Goal: Information Seeking & Learning: Learn about a topic

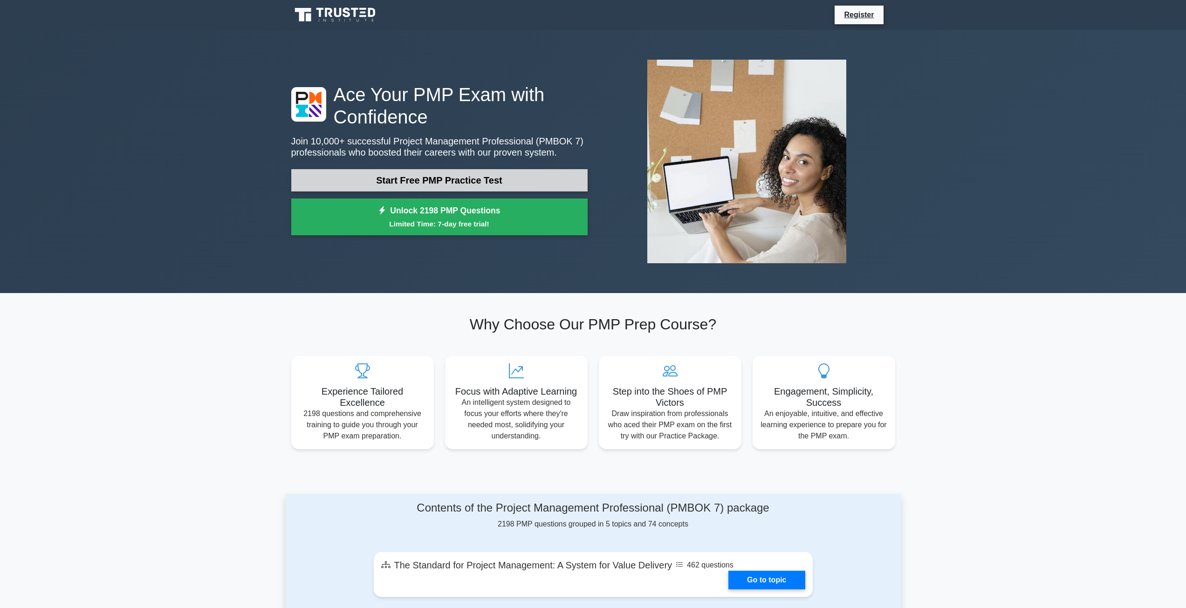
click at [418, 182] on link "Start Free PMP Practice Test" at bounding box center [439, 180] width 296 height 22
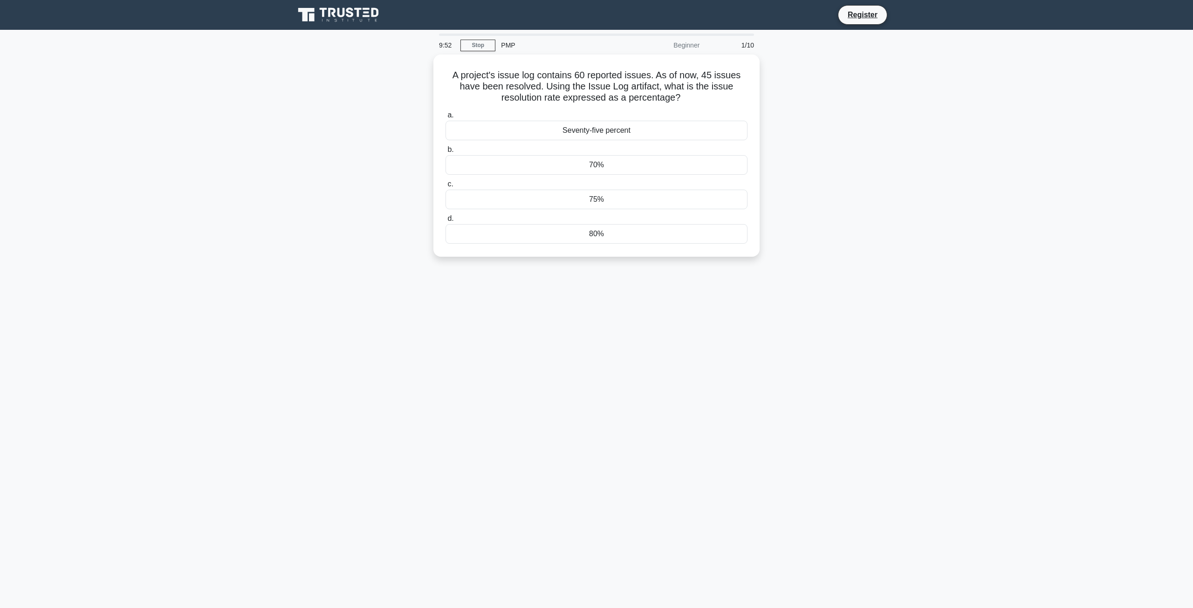
drag, startPoint x: 1182, startPoint y: 0, endPoint x: 945, endPoint y: 63, distance: 245.5
click at [955, 67] on main "9:52 Stop PMP Beginner 1/10 A project's issue log contains 60 reported issues. …" at bounding box center [596, 319] width 1193 height 578
drag, startPoint x: 1190, startPoint y: 0, endPoint x: 974, endPoint y: 93, distance: 234.4
click at [973, 100] on main "9:46 Stop PMP Beginner 1/10 A project's issue log contains 60 reported issues. …" at bounding box center [596, 319] width 1193 height 578
click at [910, 128] on main "9:44 Stop PMP Beginner 1/10 A project's issue log contains 60 reported issues. …" at bounding box center [596, 319] width 1193 height 578
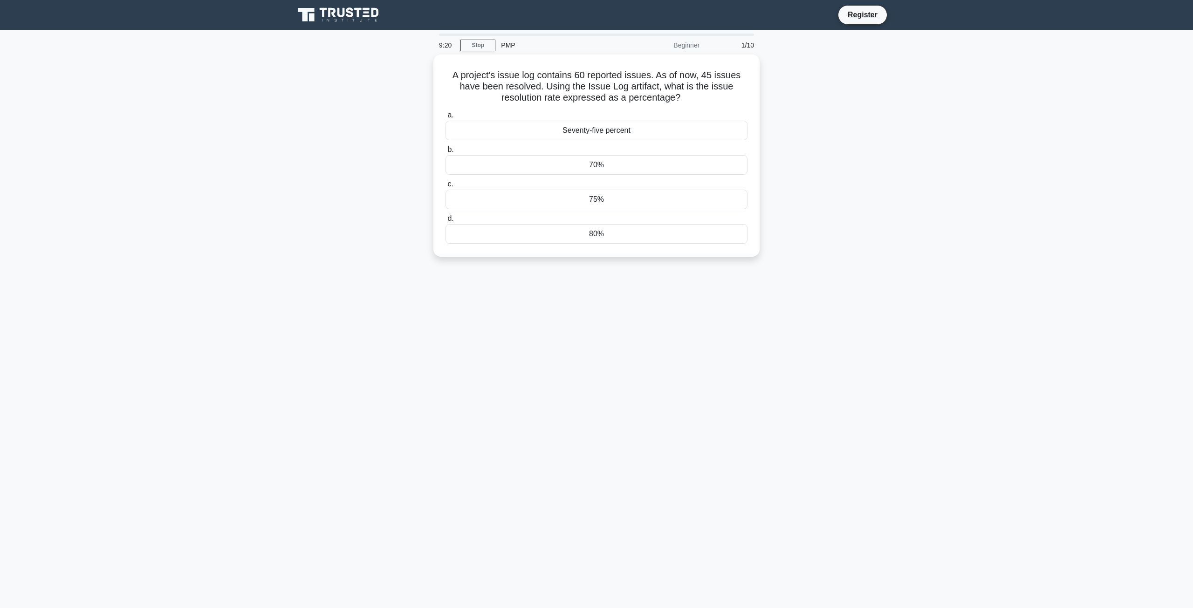
drag, startPoint x: 1155, startPoint y: 110, endPoint x: 1149, endPoint y: 104, distance: 8.2
click at [1153, 109] on main "9:20 Stop PMP Beginner 1/10 A project's issue log contains 60 reported issues. …" at bounding box center [596, 319] width 1193 height 578
click at [877, 169] on div "A project's issue log contains 60 reported issues. As of now, 45 issues have be…" at bounding box center [596, 161] width 615 height 213
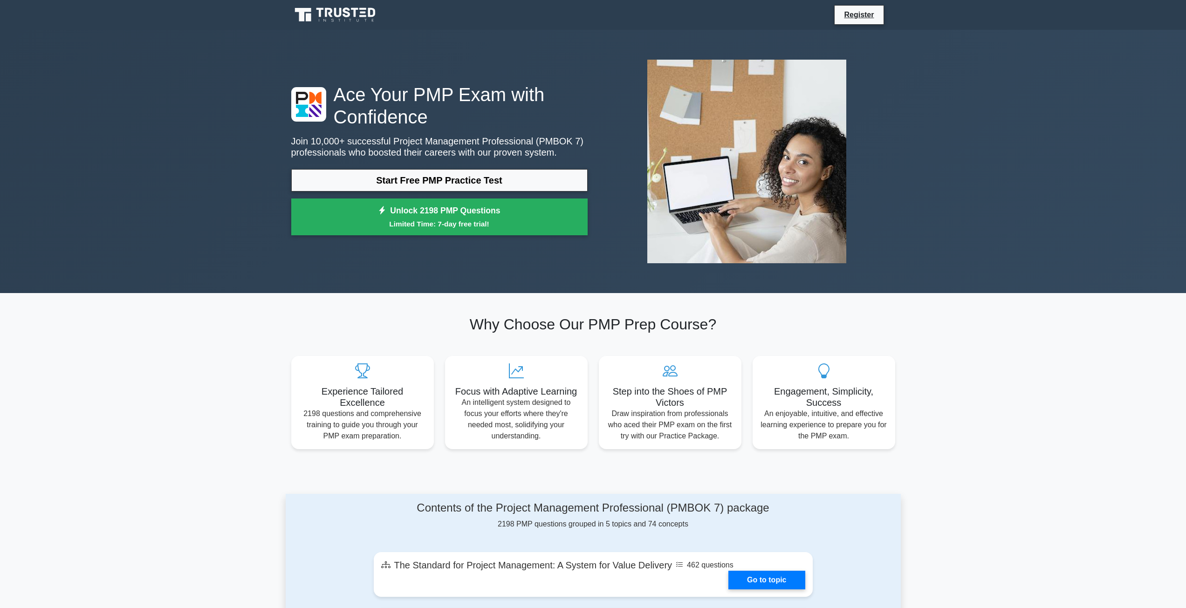
click at [1005, 117] on div "Ace Your PMP Exam with Confidence Join 10,000+ successful Project Management Pr…" at bounding box center [593, 161] width 1186 height 263
click at [1051, 74] on div "Ace Your PMP Exam with Confidence Join 10,000+ successful Project Management Pr…" at bounding box center [593, 161] width 1186 height 263
click at [740, 23] on div "Register" at bounding box center [641, 15] width 507 height 20
drag, startPoint x: 1116, startPoint y: 187, endPoint x: 1116, endPoint y: 174, distance: 13.5
click at [1115, 186] on div "Ace Your PMP Exam with Confidence Join 10,000+ successful Project Management Pr…" at bounding box center [593, 161] width 1186 height 263
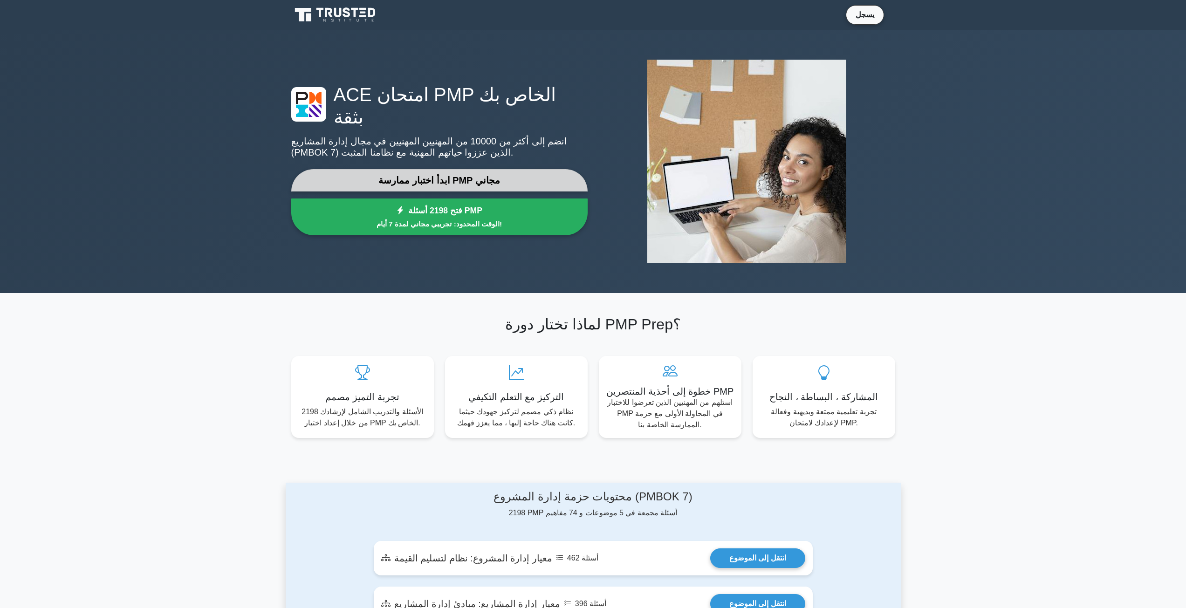
click at [452, 171] on link "ابدأ اختبار ممارسة PMP مجاني" at bounding box center [439, 180] width 296 height 22
click at [443, 169] on link "ابدأ اختبار ممارسة PMP مجاني" at bounding box center [439, 180] width 296 height 22
click at [412, 169] on link "ابدأ اختبار ممارسة PMP مجاني" at bounding box center [439, 180] width 296 height 22
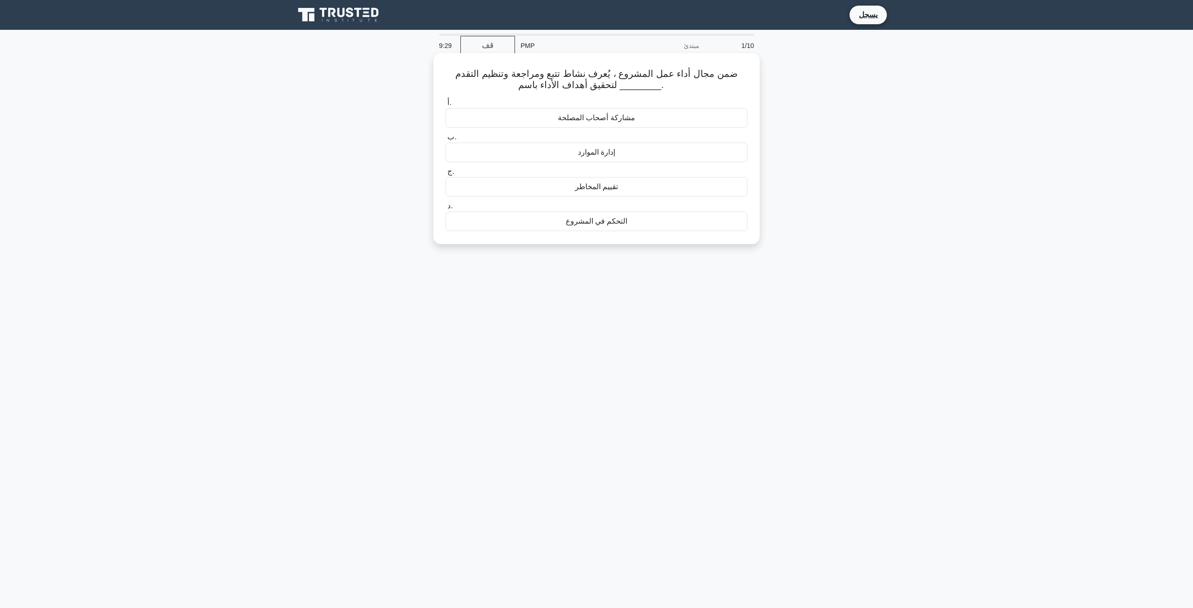
click at [614, 223] on div "التحكم في المشروع" at bounding box center [596, 222] width 302 height 20
click at [445, 209] on input "د. التحكم في المشروع" at bounding box center [445, 206] width 0 height 6
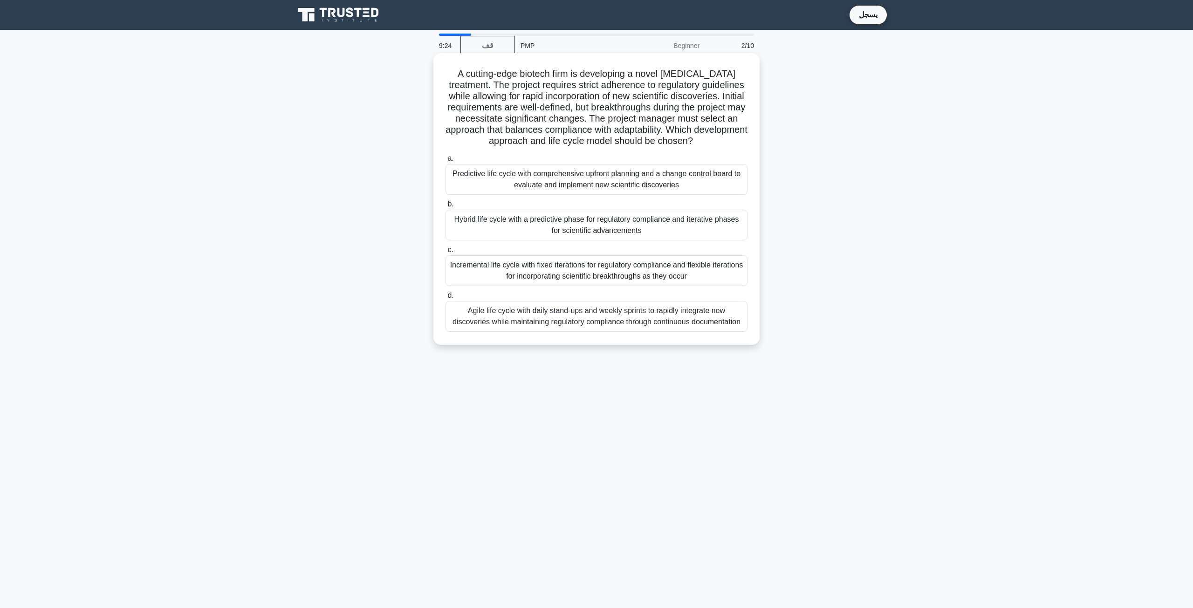
click at [552, 115] on h5 "A cutting-edge biotech firm is developing a novel [MEDICAL_DATA] treatment. The…" at bounding box center [597, 107] width 304 height 79
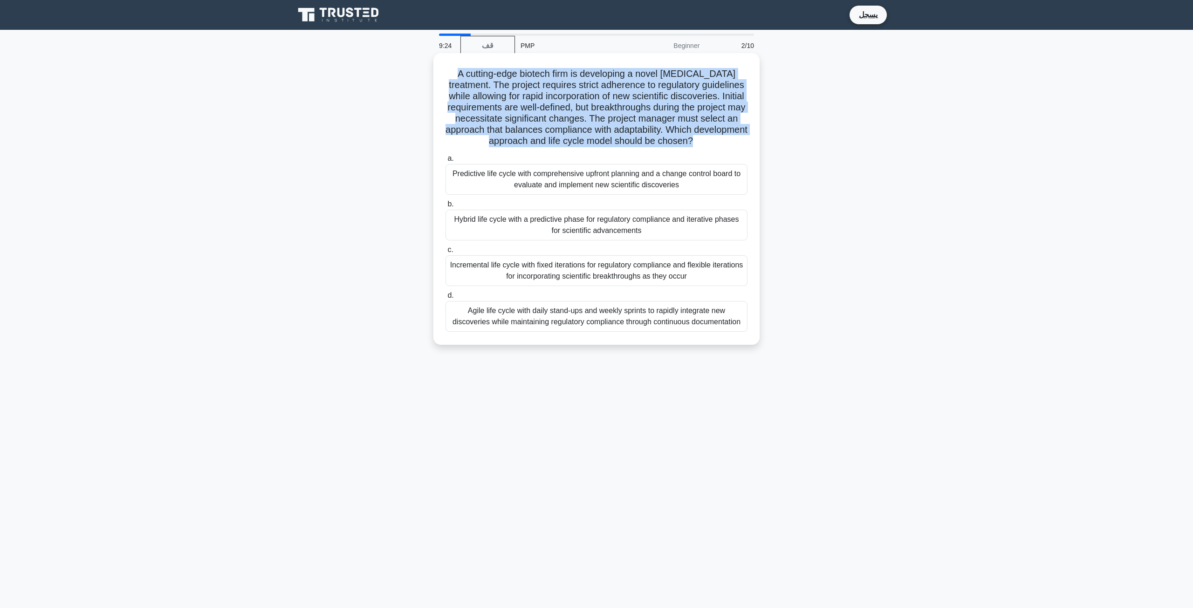
click at [552, 115] on h5 "A cutting-edge biotech firm is developing a novel [MEDICAL_DATA] treatment. The…" at bounding box center [597, 107] width 304 height 79
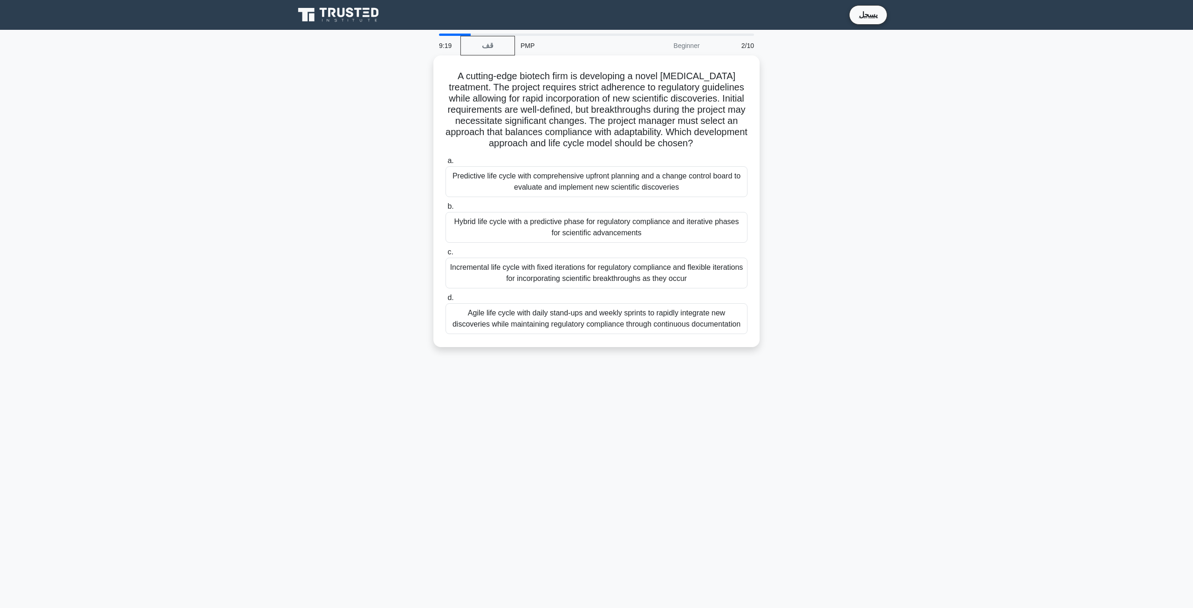
click at [992, 199] on main "9:19 قف PMP Beginner 2/10 A cutting-edge biotech firm is developing a novel [ME…" at bounding box center [596, 319] width 1193 height 578
click at [618, 108] on h5 "A cutting-edge biotech firm is developing a novel [MEDICAL_DATA] treatment. The…" at bounding box center [597, 107] width 304 height 79
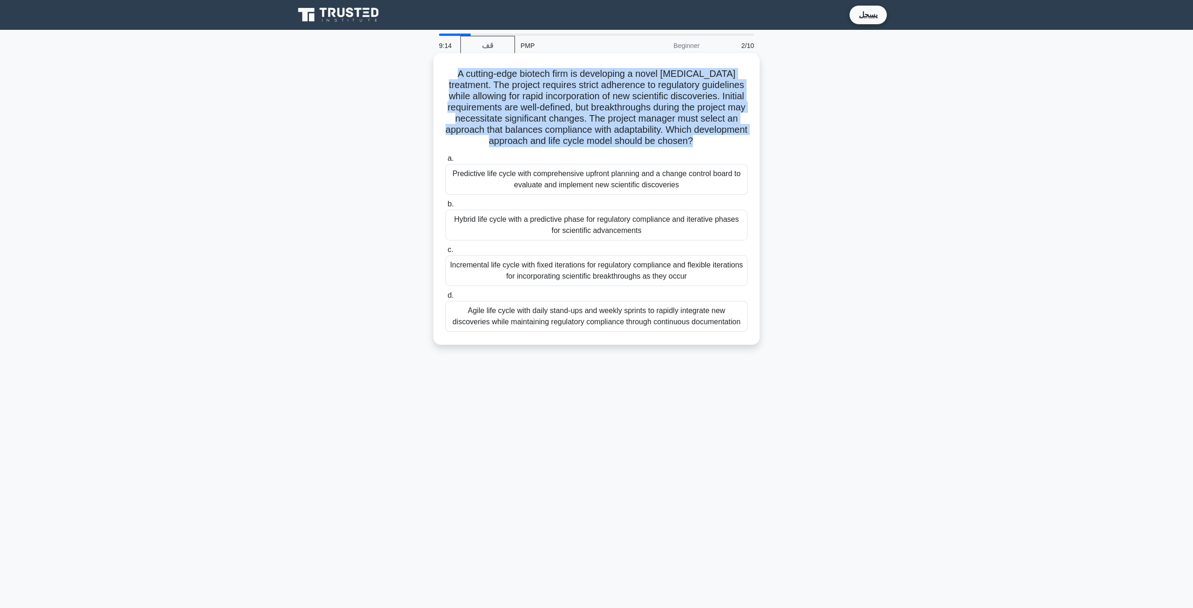
click at [618, 108] on h5 "A cutting-edge biotech firm is developing a novel [MEDICAL_DATA] treatment. The…" at bounding box center [597, 107] width 304 height 79
copy div "A cutting-edge biotech firm is developing a novel [MEDICAL_DATA] treatment. The…"
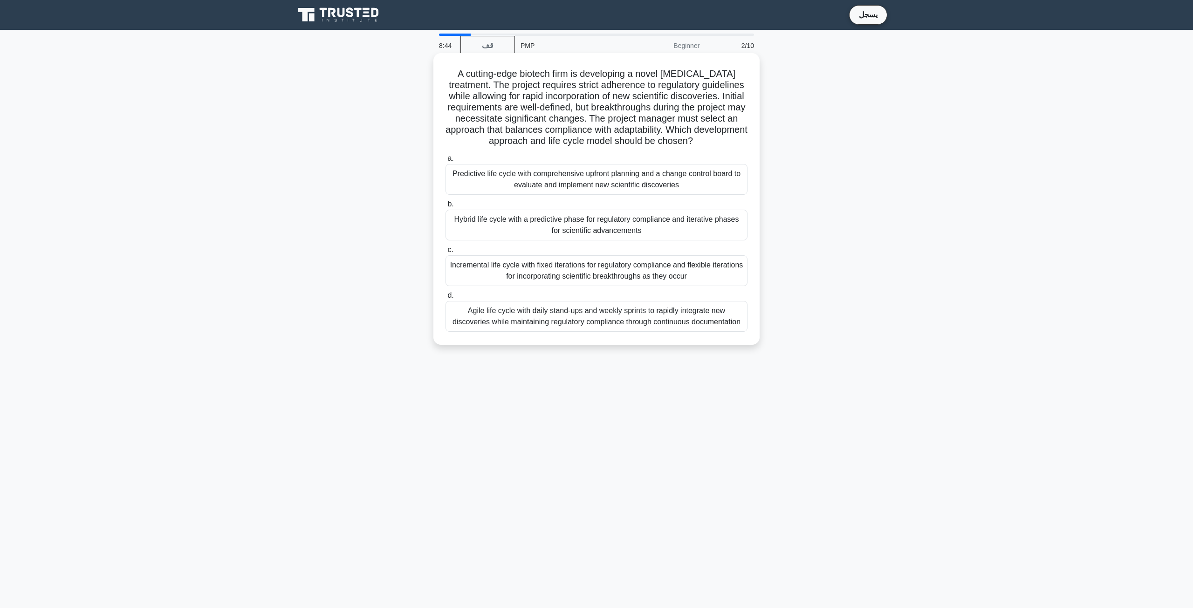
click at [509, 179] on div "Predictive life cycle with comprehensive upfront planning and a change control …" at bounding box center [596, 179] width 302 height 31
click at [445, 162] on input "a. Predictive life cycle with comprehensive upfront planning and a change contr…" at bounding box center [445, 159] width 0 height 6
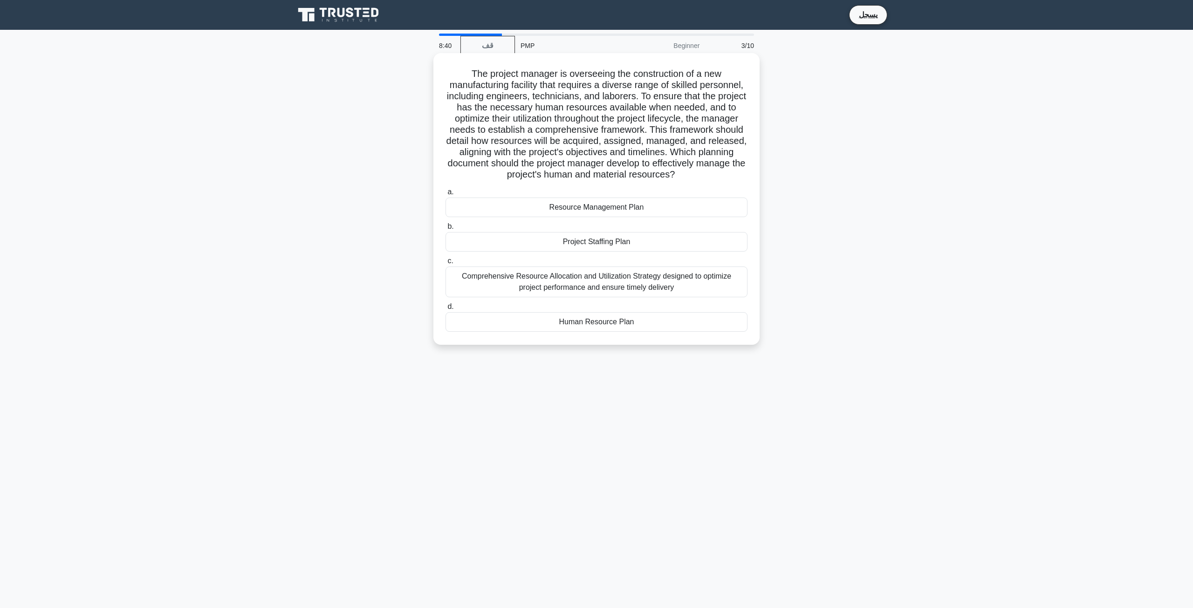
click at [545, 100] on h5 "The project manager is overseeing the construction of a new manufacturing facil…" at bounding box center [597, 124] width 304 height 113
click at [455, 75] on h5 "The project manager is overseeing the construction of a new manufacturing facil…" at bounding box center [597, 124] width 304 height 113
drag, startPoint x: 469, startPoint y: 74, endPoint x: 727, endPoint y: 181, distance: 279.5
click at [727, 181] on h5 "The project manager is overseeing the construction of a new manufacturing facil…" at bounding box center [597, 124] width 304 height 113
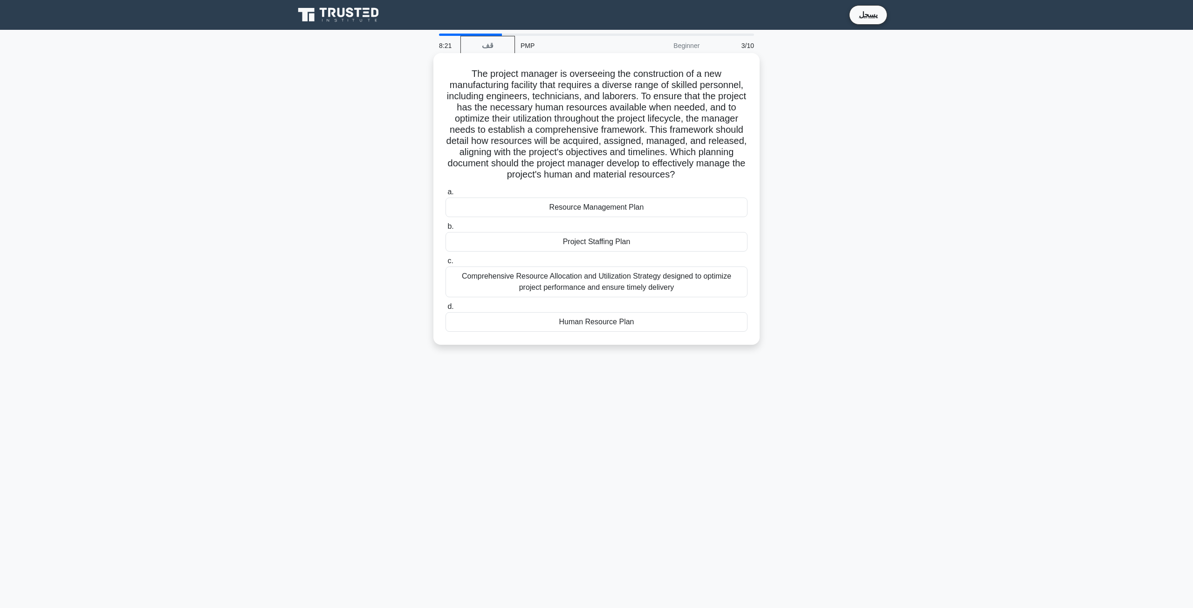
copy h5 "The project manager is overseeing the construction of a new manufacturing facil…"
select select "ar"
click at [855, 186] on div "The project manager is overseeing the construction of a new manufacturing facil…" at bounding box center [596, 206] width 615 height 303
click at [554, 217] on div "Resource Management Plan" at bounding box center [596, 208] width 302 height 20
click at [445, 195] on input "a. Resource Management Plan" at bounding box center [445, 192] width 0 height 6
